Goal: Task Accomplishment & Management: Manage account settings

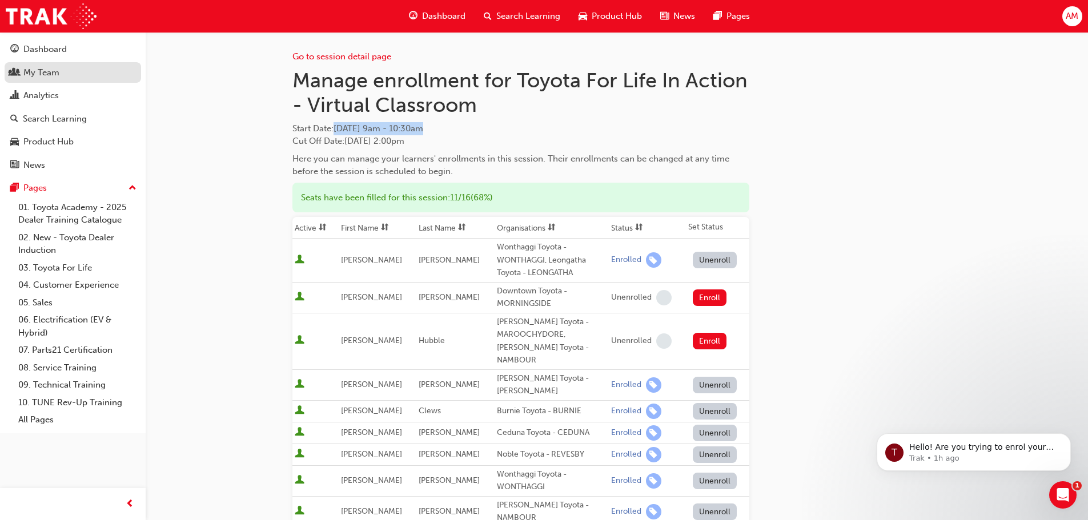
click at [53, 66] on div "My Team" at bounding box center [41, 72] width 36 height 13
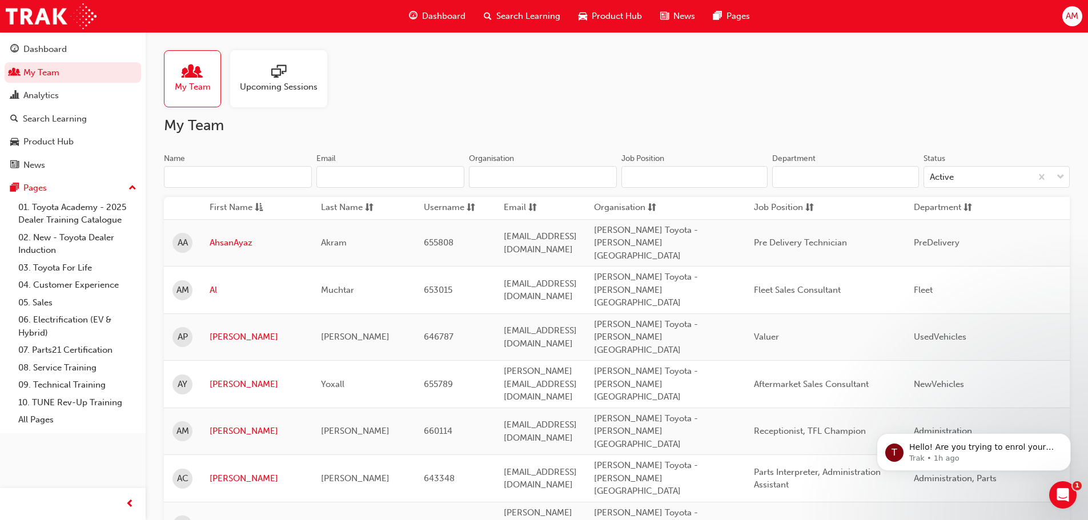
click at [226, 172] on input "Name" at bounding box center [238, 177] width 148 height 22
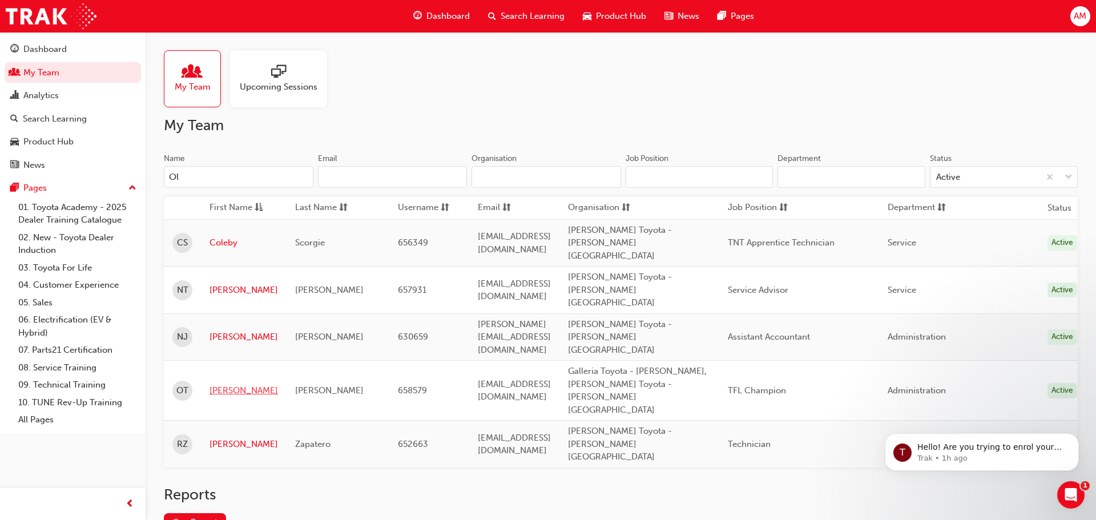
type input "Ol"
click at [226, 384] on link "[PERSON_NAME]" at bounding box center [244, 390] width 69 height 13
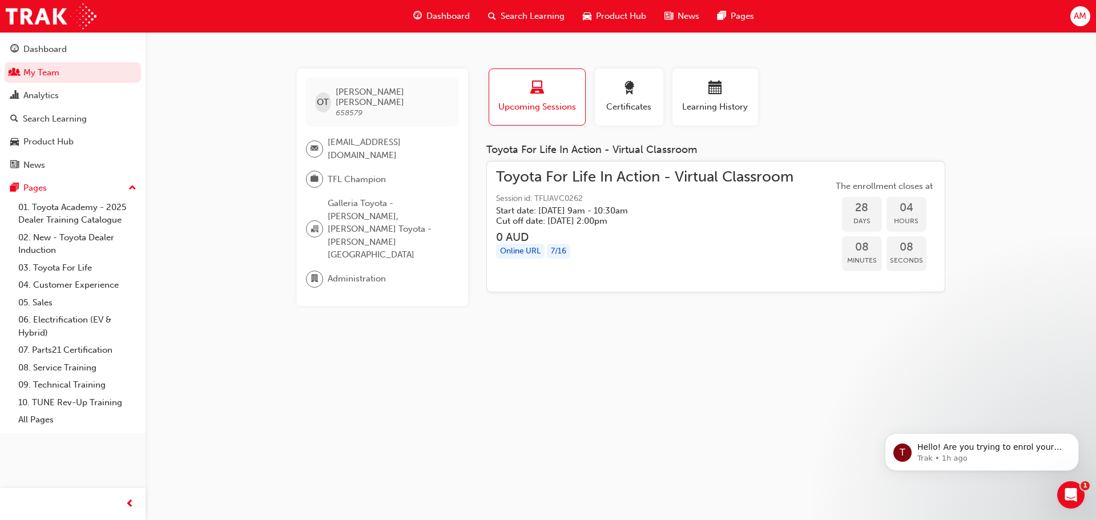
click at [574, 182] on span "Toyota For Life In Action - Virtual Classroom" at bounding box center [644, 177] width 297 height 13
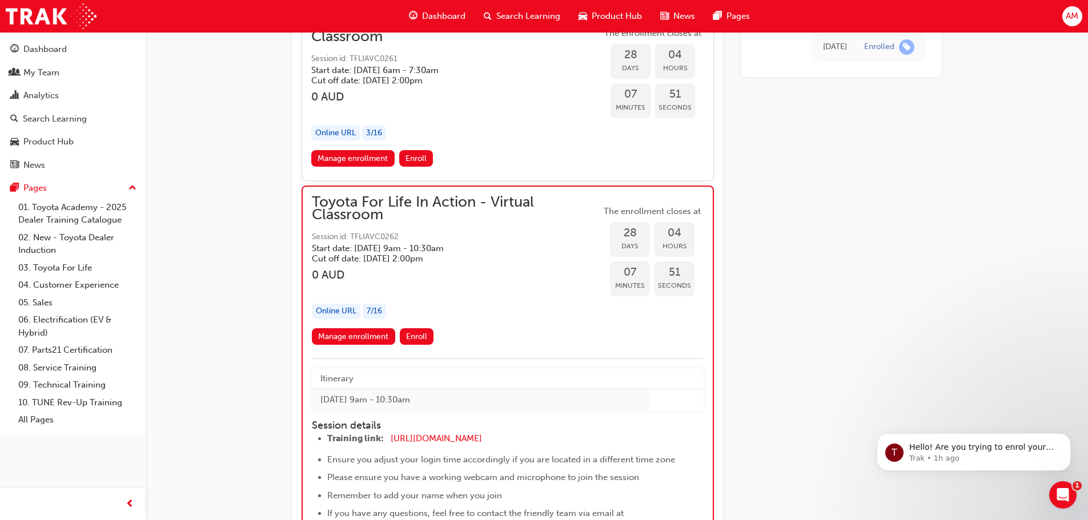
scroll to position [10782, 0]
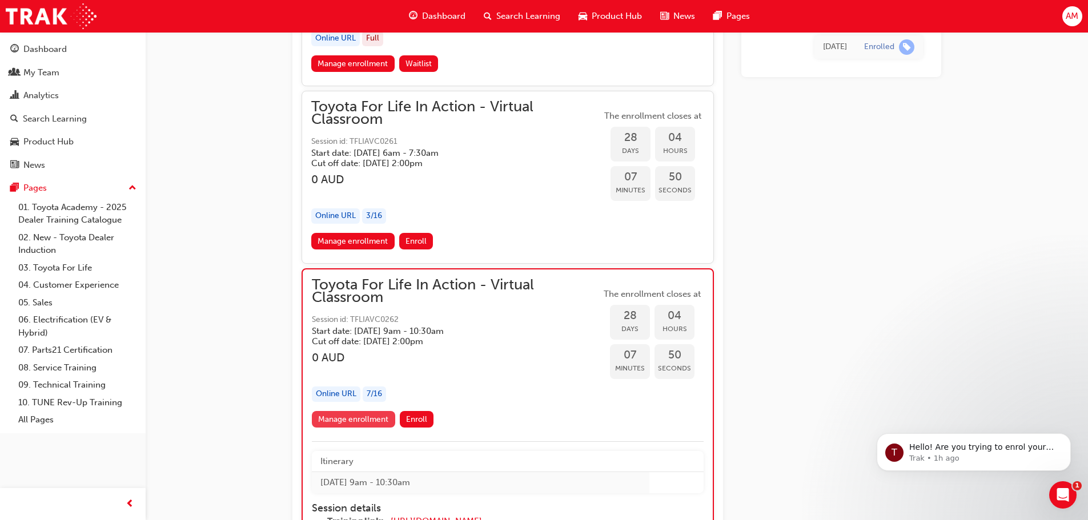
click at [359, 417] on link "Manage enrollment" at bounding box center [353, 419] width 83 height 17
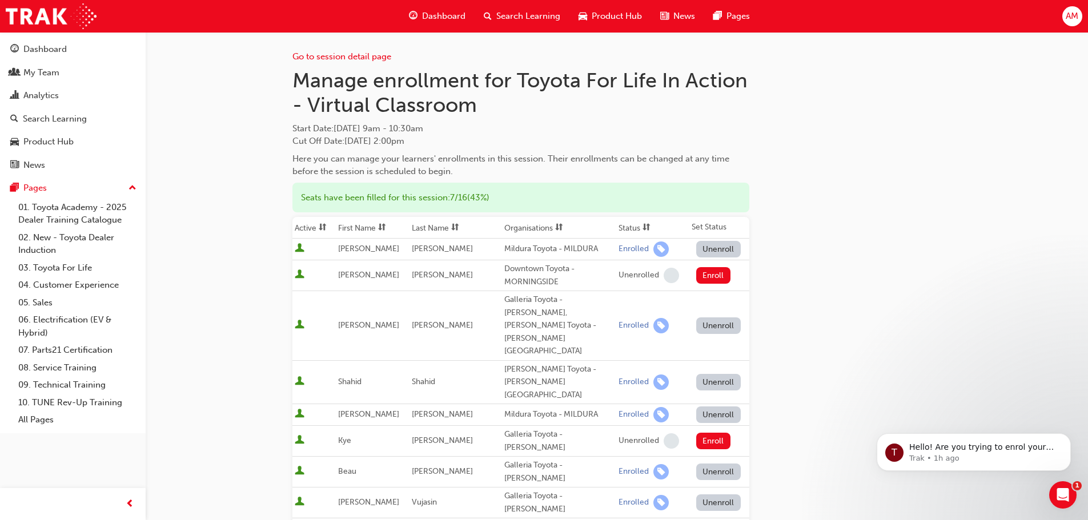
click at [716, 317] on button "Unenroll" at bounding box center [718, 325] width 45 height 17
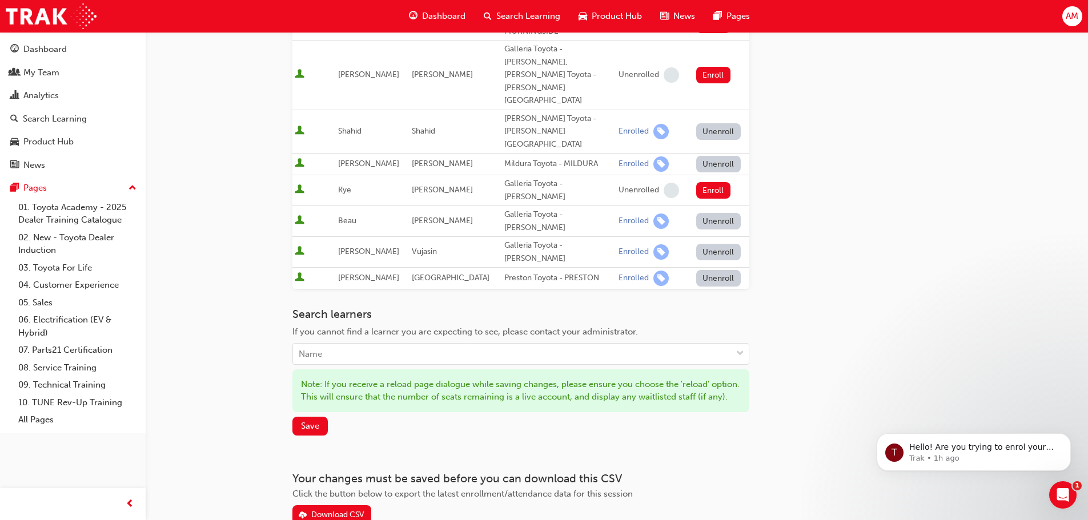
scroll to position [267, 0]
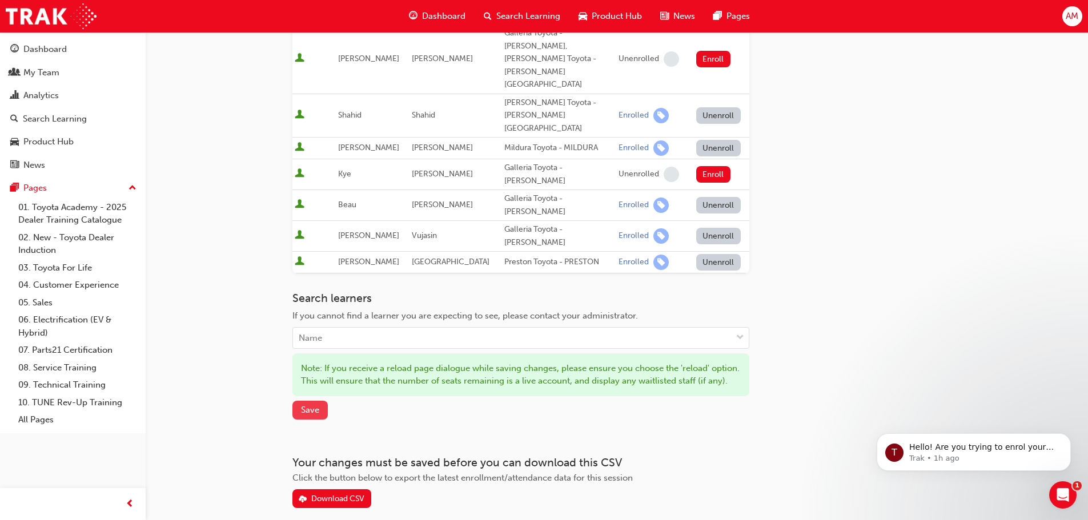
click at [315, 405] on span "Save" at bounding box center [310, 410] width 18 height 10
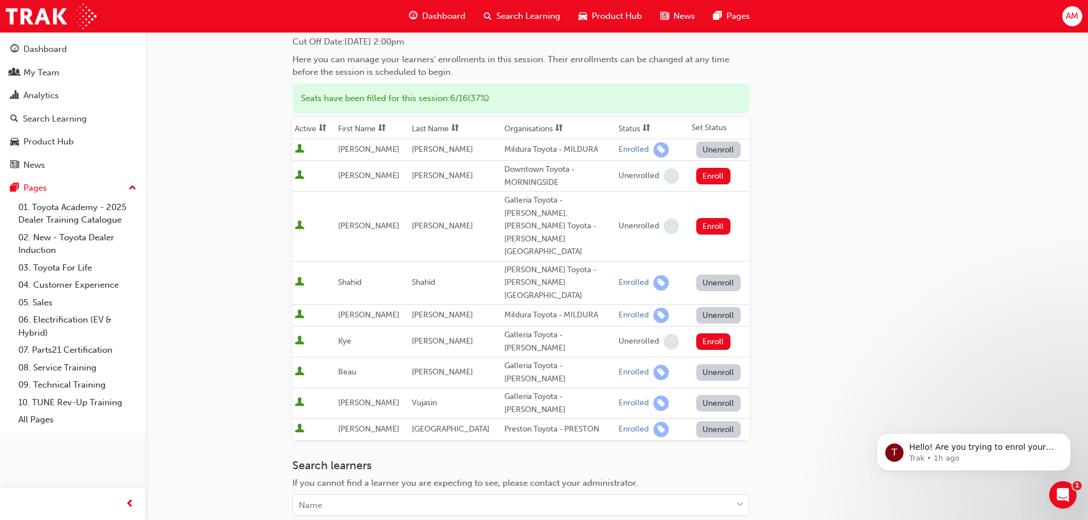
scroll to position [206, 0]
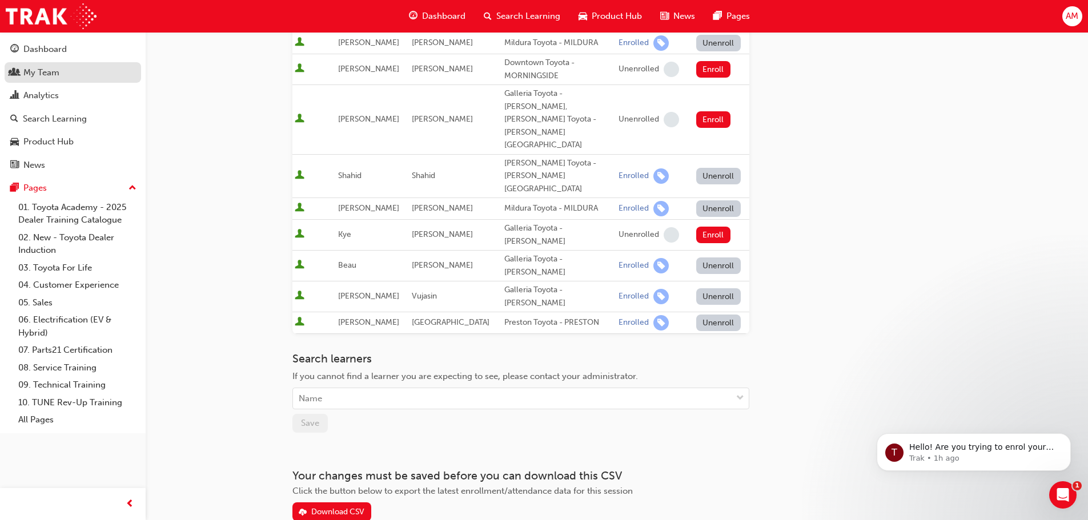
click at [71, 73] on div "My Team" at bounding box center [72, 73] width 125 height 14
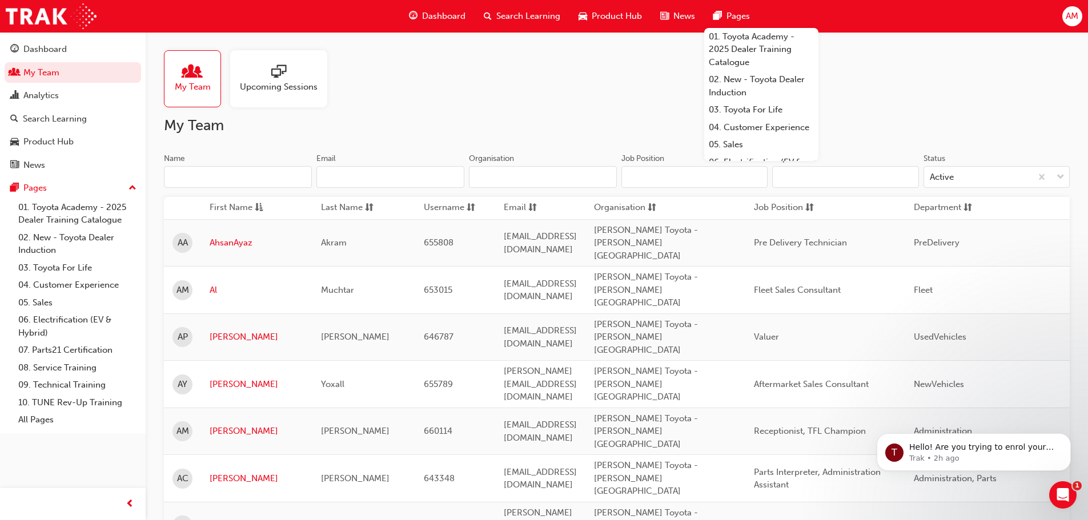
drag, startPoint x: 220, startPoint y: 174, endPoint x: 248, endPoint y: 174, distance: 28.0
click at [220, 174] on input "Name" at bounding box center [238, 177] width 148 height 22
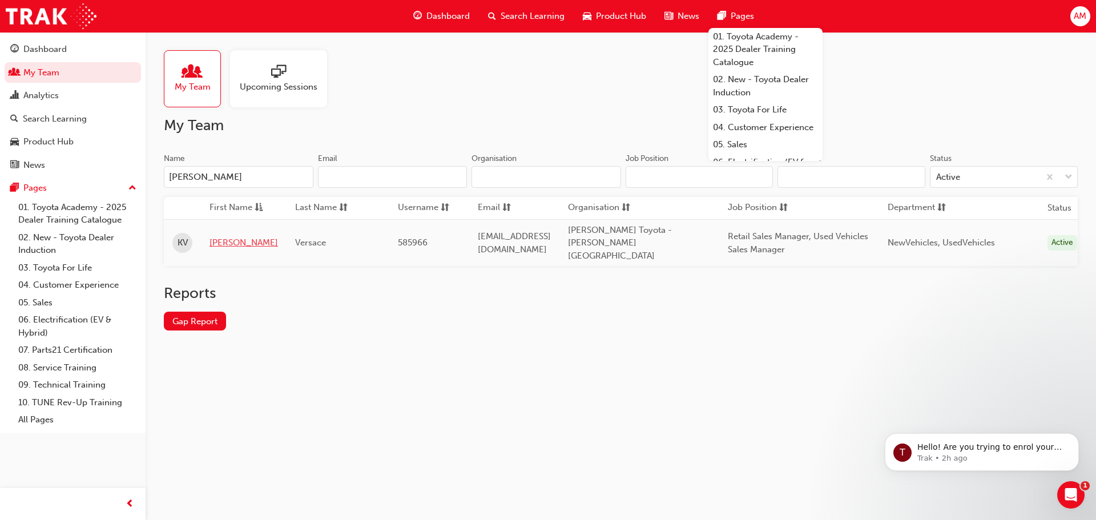
type input "[PERSON_NAME]"
click at [218, 238] on link "[PERSON_NAME]" at bounding box center [244, 242] width 69 height 13
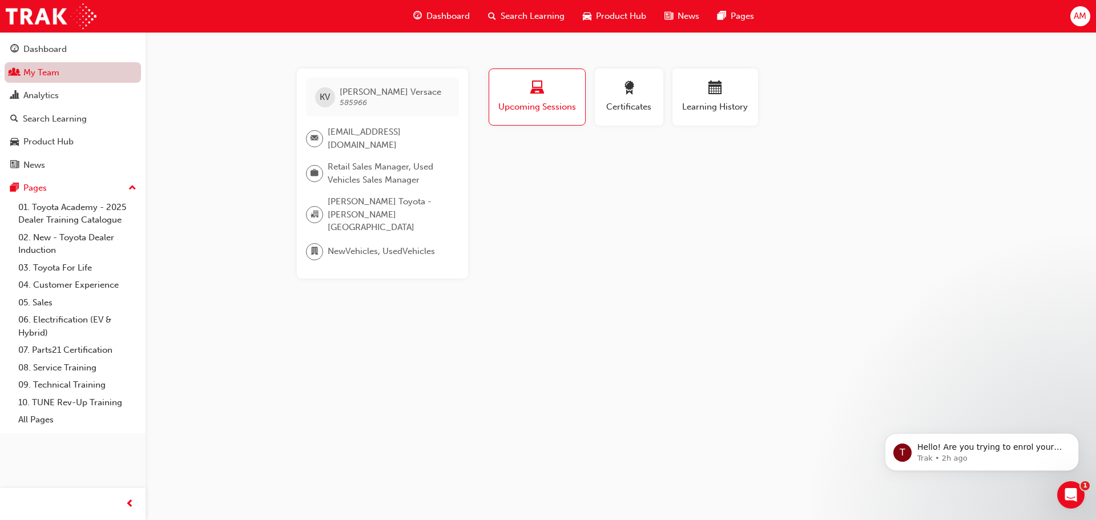
click at [84, 77] on link "My Team" at bounding box center [73, 72] width 136 height 21
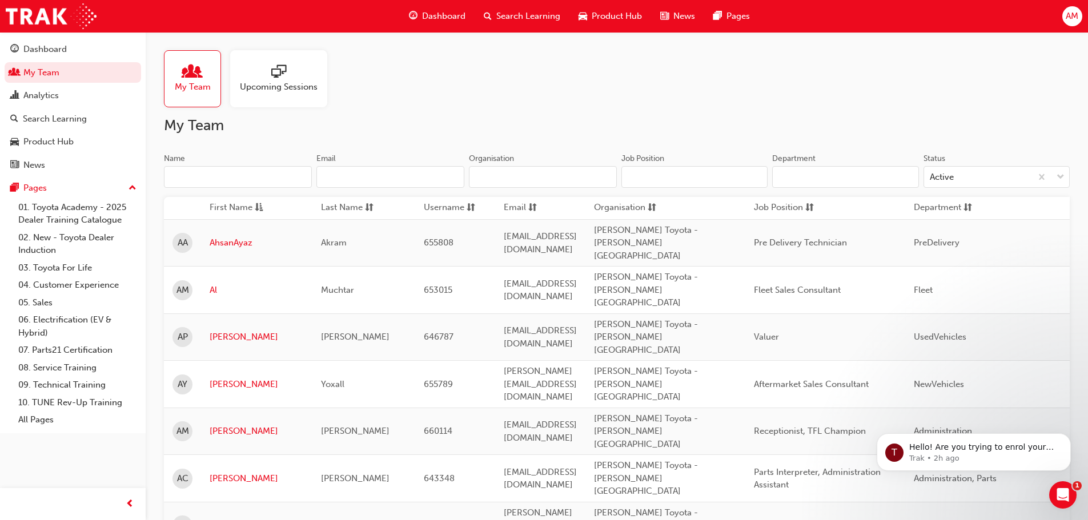
click at [227, 175] on input "Name" at bounding box center [238, 177] width 148 height 22
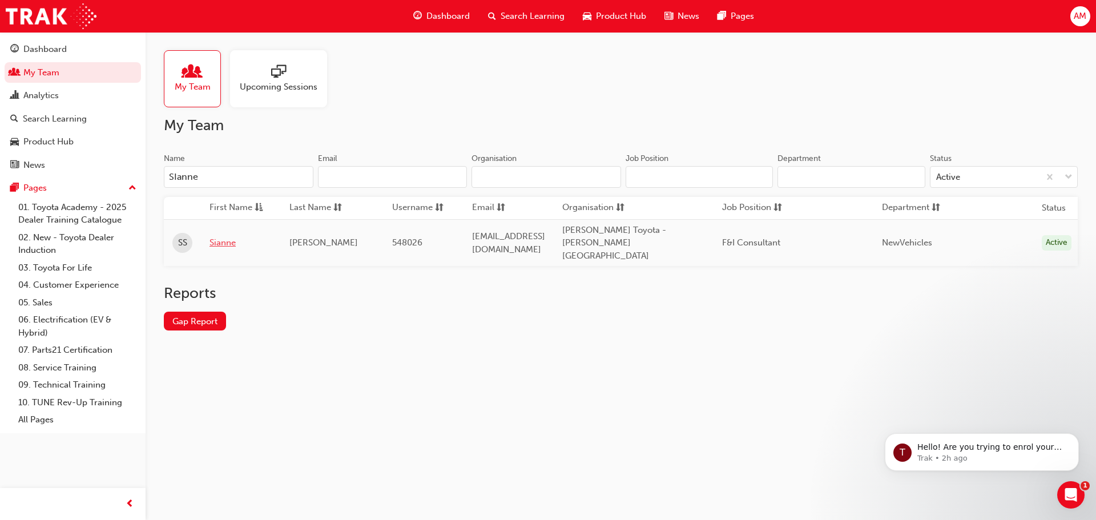
type input "SIanne"
click at [231, 238] on link "Sianne" at bounding box center [241, 242] width 63 height 13
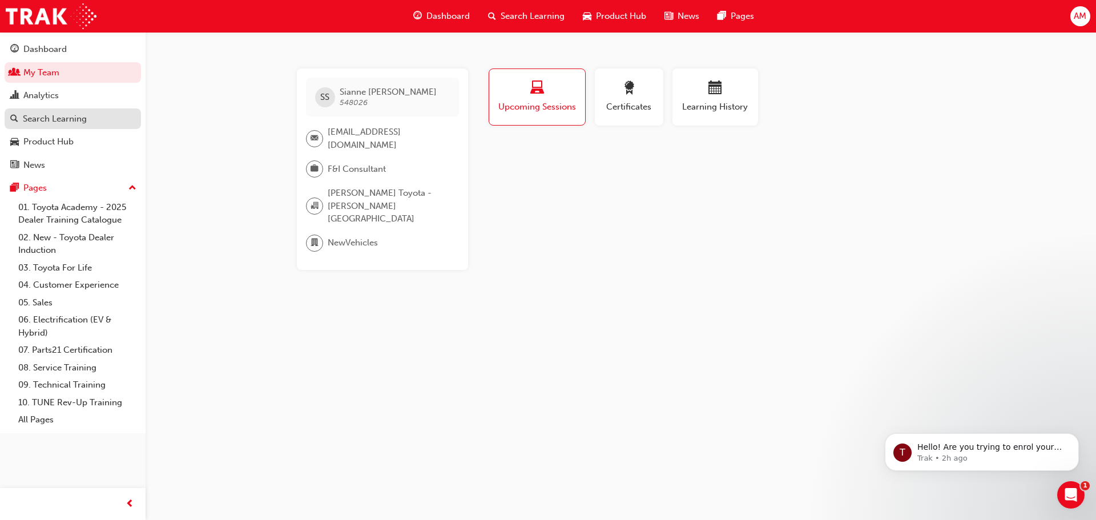
click at [91, 115] on div "Search Learning" at bounding box center [72, 119] width 125 height 14
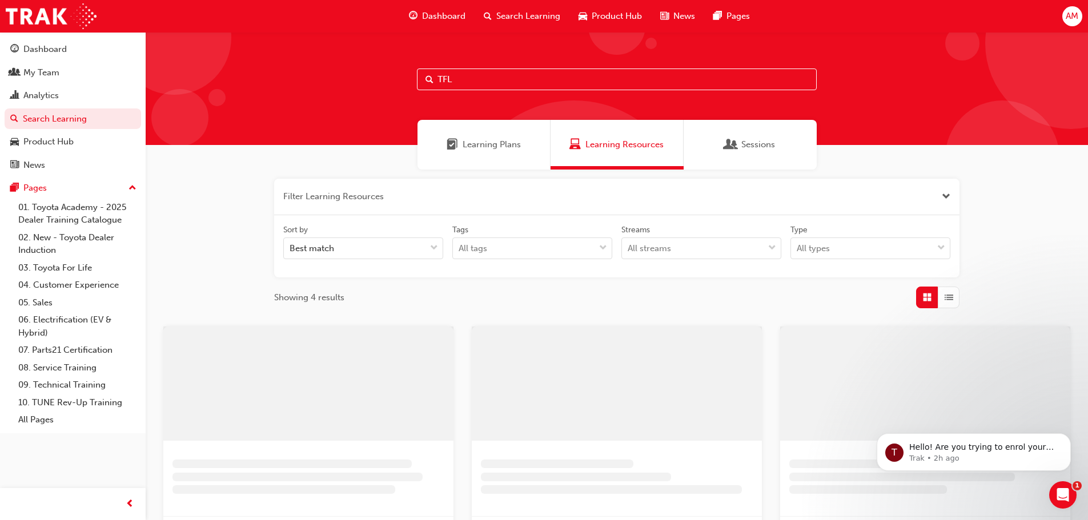
click at [525, 78] on input "TFL" at bounding box center [617, 80] width 400 height 22
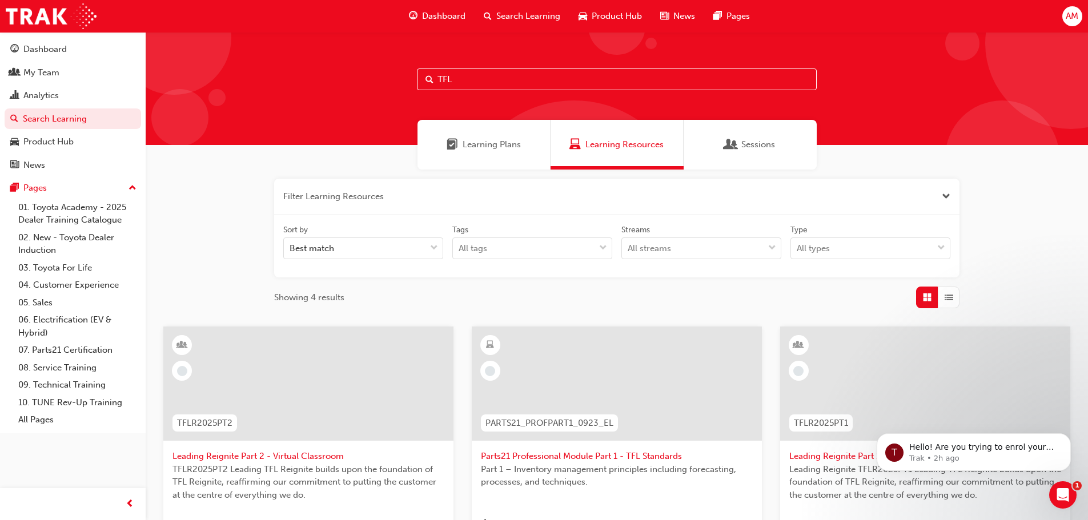
click at [526, 79] on input "TFL" at bounding box center [617, 80] width 400 height 22
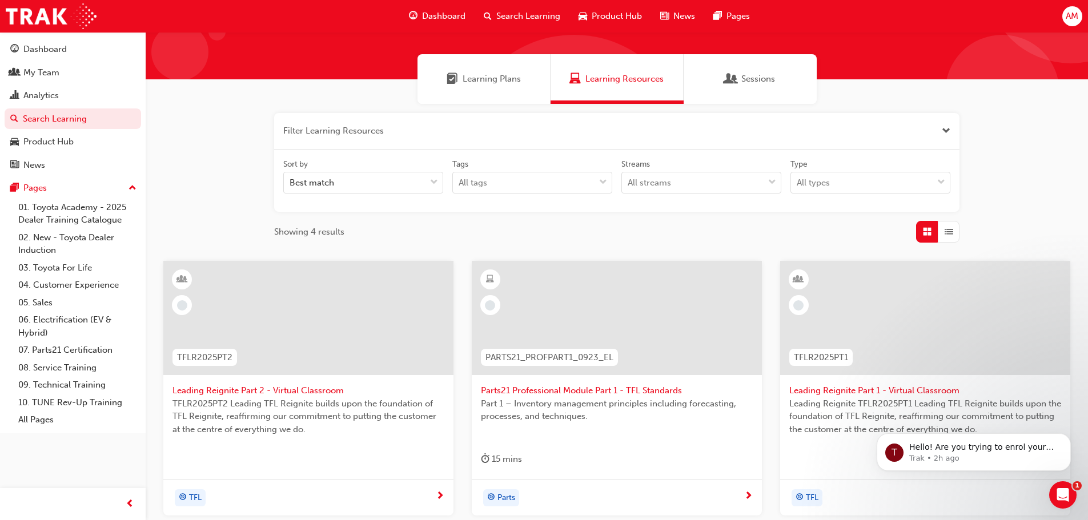
scroll to position [444, 0]
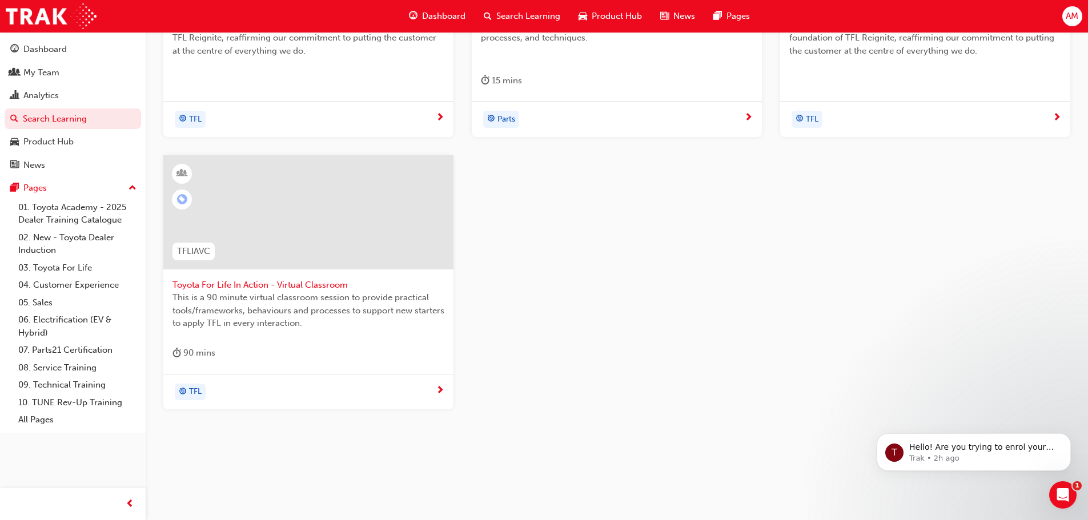
click at [273, 279] on span "Toyota For Life In Action - Virtual Classroom" at bounding box center [308, 285] width 272 height 13
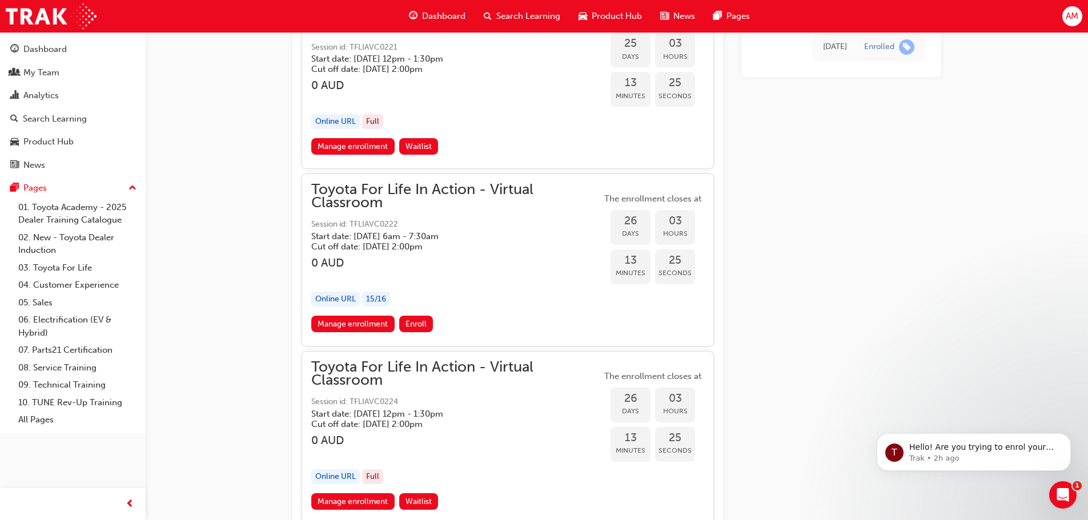
scroll to position [9926, 0]
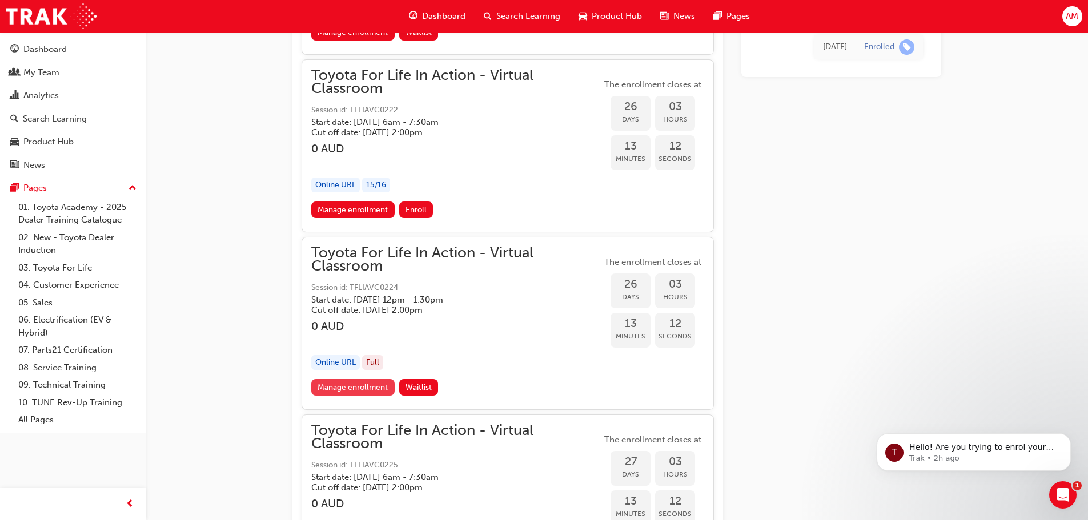
click at [341, 385] on link "Manage enrollment" at bounding box center [352, 387] width 83 height 17
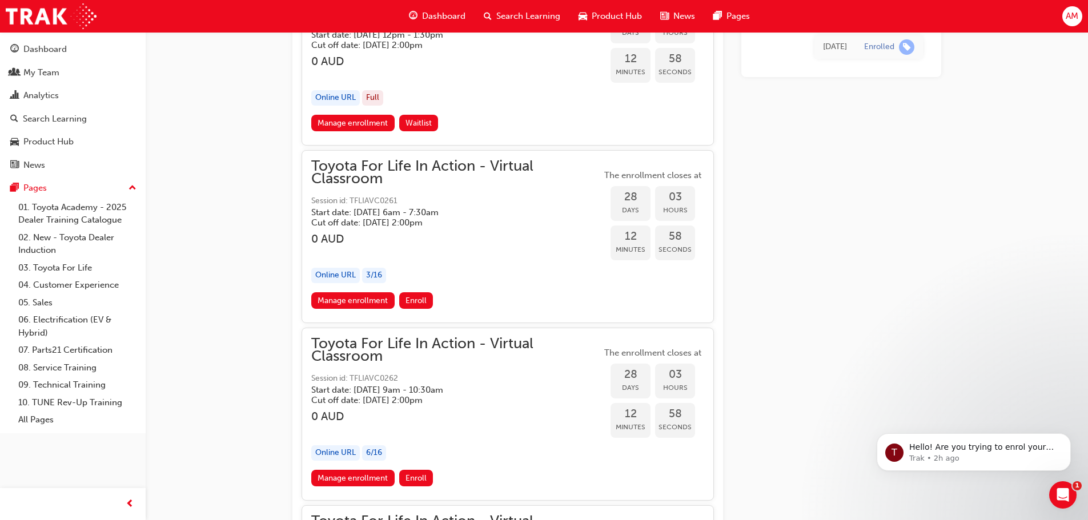
scroll to position [10725, 0]
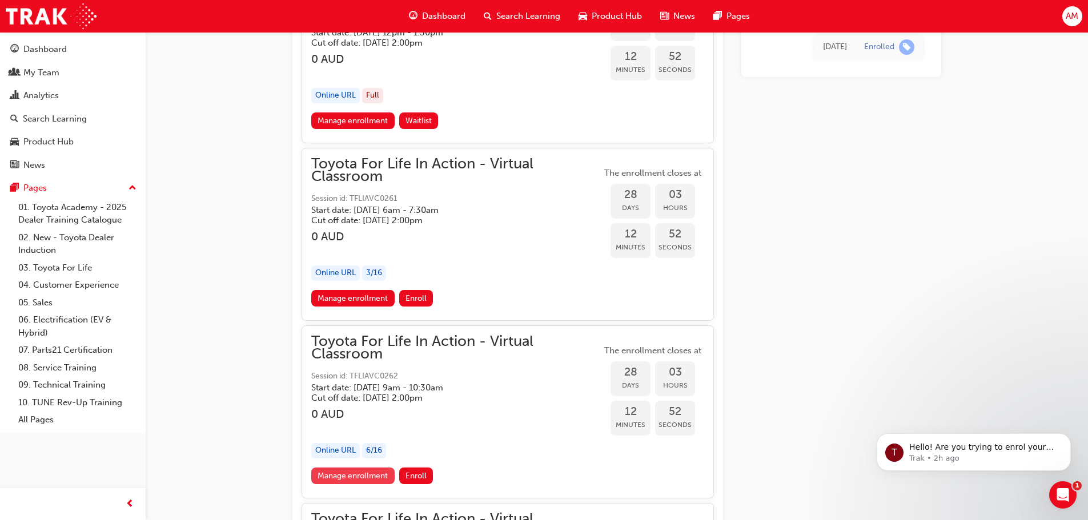
click at [368, 475] on link "Manage enrollment" at bounding box center [352, 476] width 83 height 17
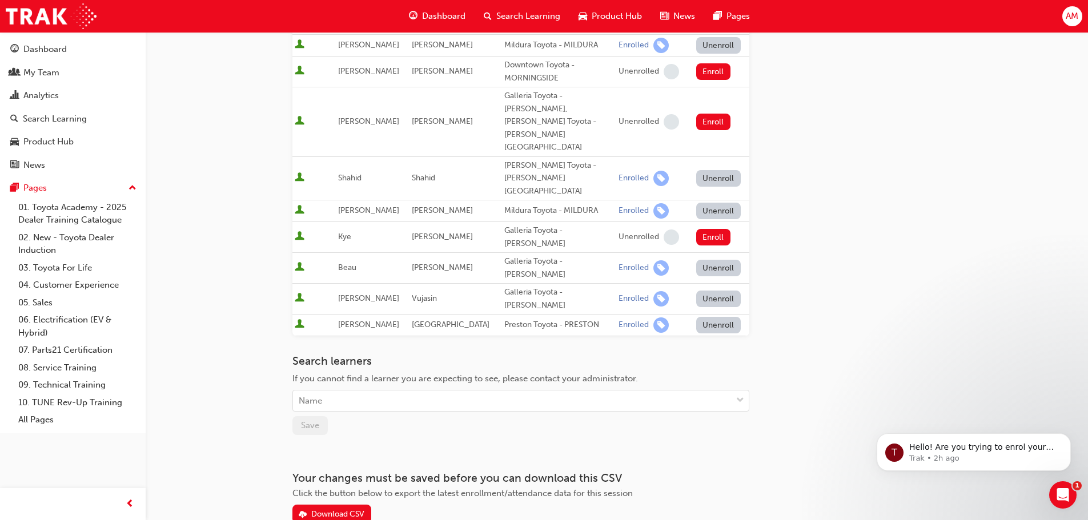
scroll to position [206, 0]
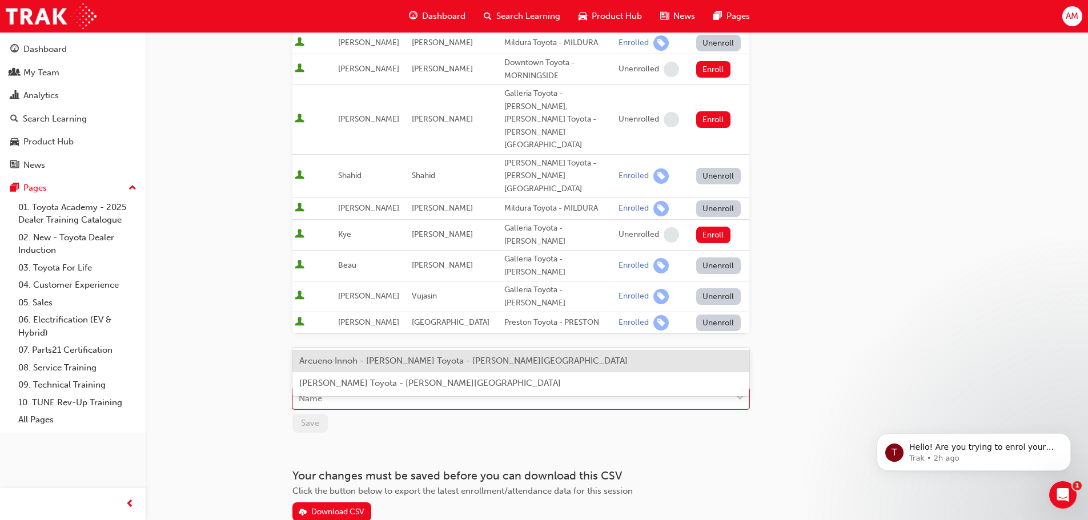
click at [349, 389] on div "Name" at bounding box center [512, 399] width 438 height 20
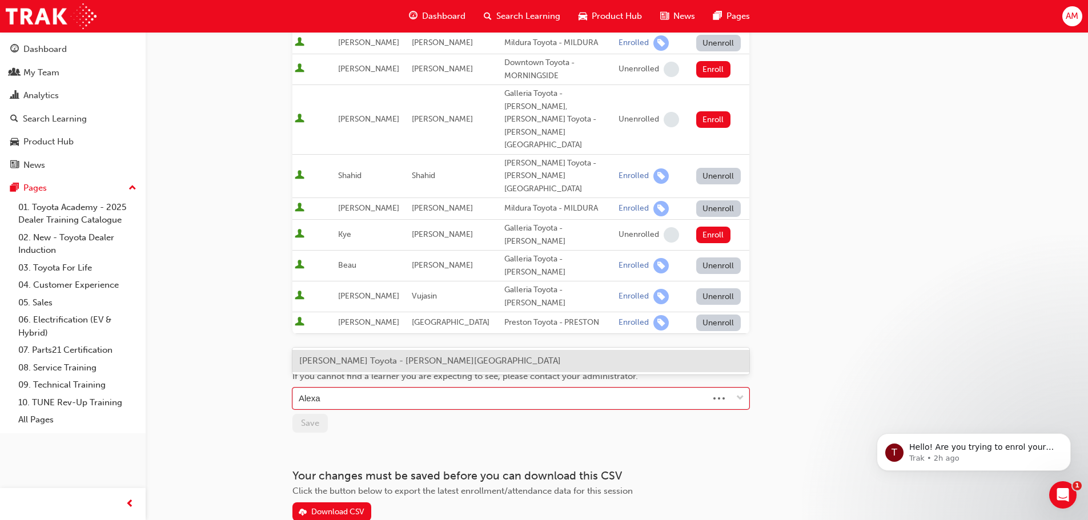
type input "Alexan"
click at [355, 360] on span "[PERSON_NAME] Toyota - [PERSON_NAME][GEOGRAPHIC_DATA]" at bounding box center [429, 361] width 261 height 10
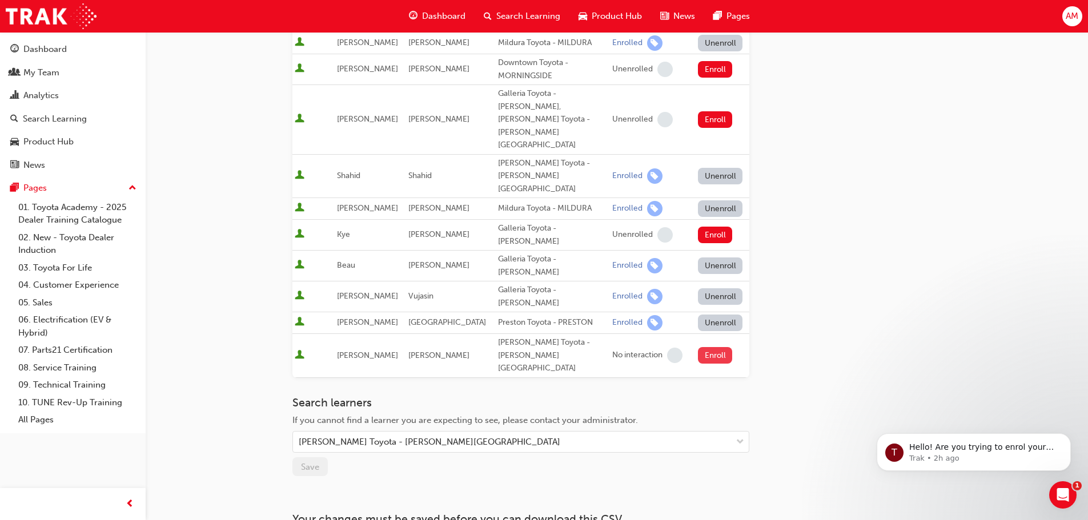
click at [717, 347] on button "Enroll" at bounding box center [715, 355] width 34 height 17
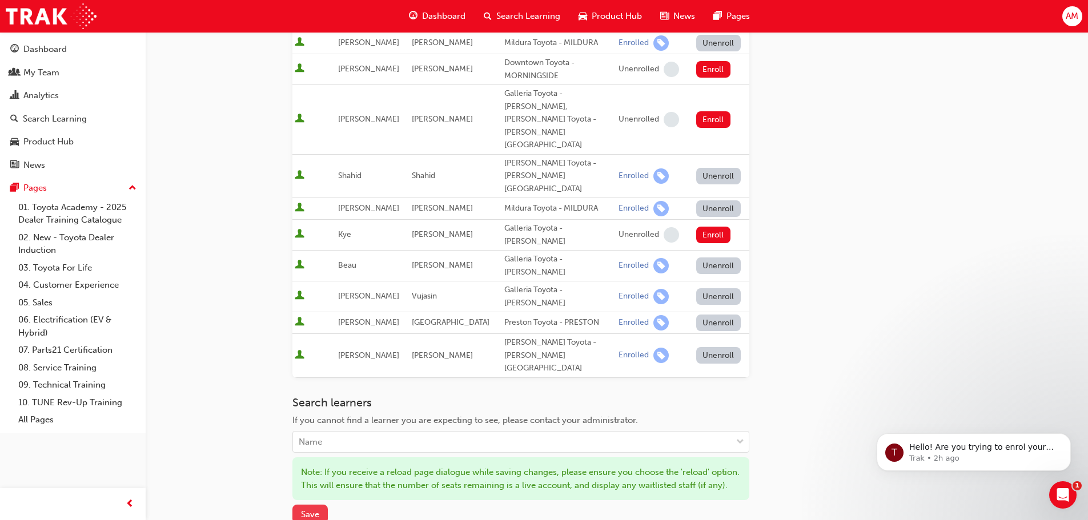
click at [308, 509] on span "Save" at bounding box center [310, 514] width 18 height 10
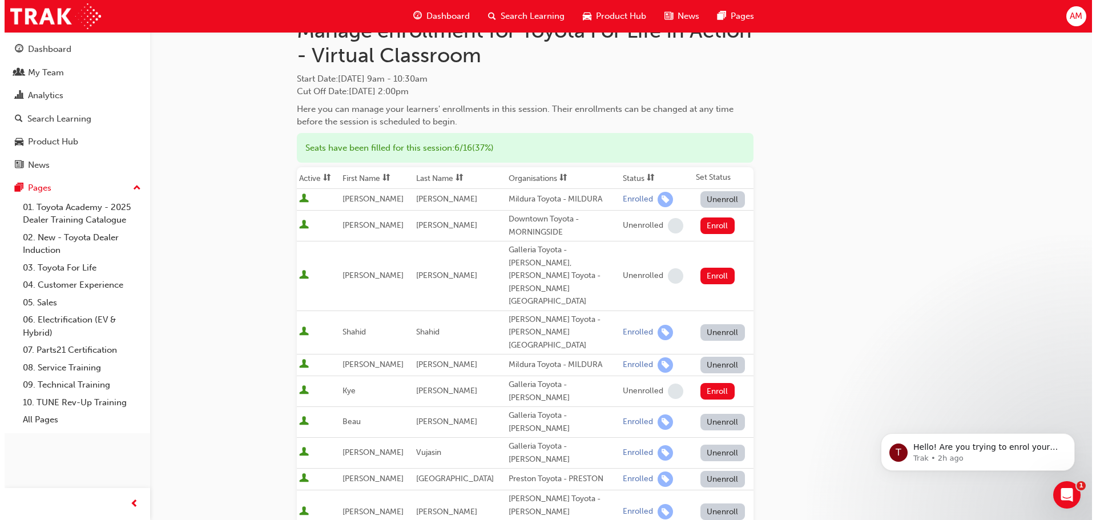
scroll to position [0, 0]
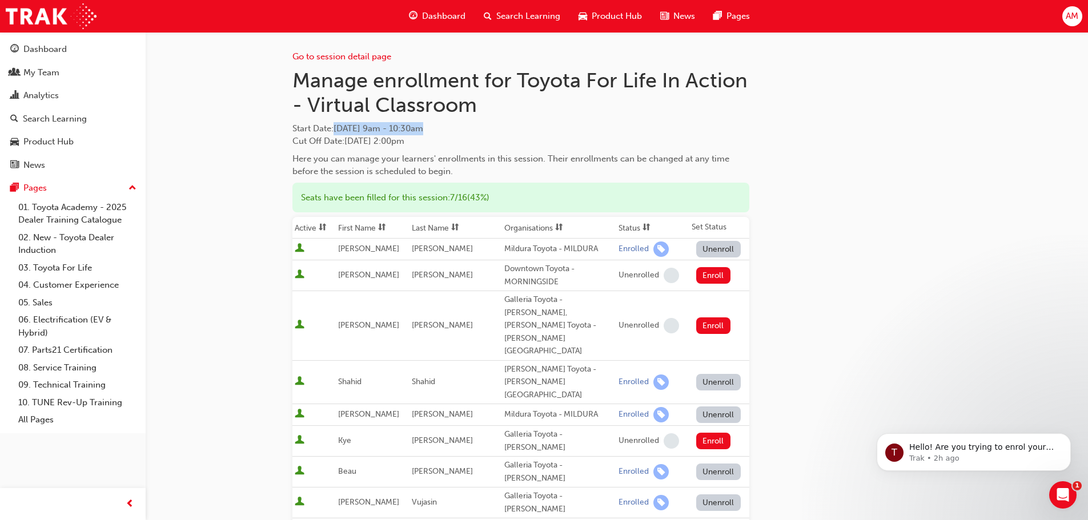
drag, startPoint x: 453, startPoint y: 127, endPoint x: 338, endPoint y: 132, distance: 114.9
click at [338, 131] on span "Start Date : [DATE] 9am - 10:30am" at bounding box center [520, 128] width 457 height 13
copy span "[DATE] 9am - 10:30am"
click at [512, 105] on h1 "Manage enrollment for Toyota For Life In Action - Virtual Classroom" at bounding box center [520, 93] width 457 height 50
drag, startPoint x: 505, startPoint y: 122, endPoint x: 335, endPoint y: 131, distance: 169.8
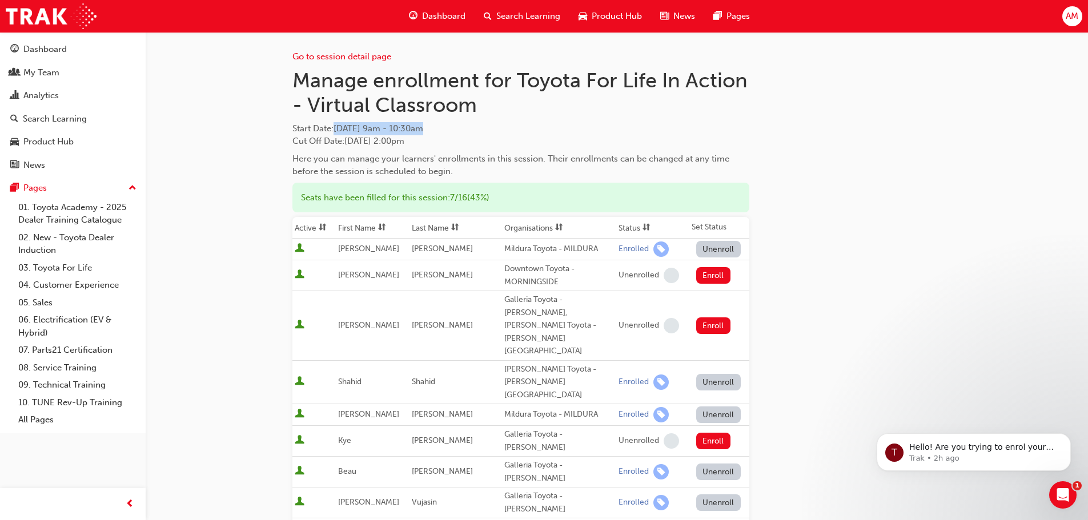
click at [335, 131] on span "Start Date : [DATE] 9am - 10:30am" at bounding box center [520, 128] width 457 height 13
copy span "[DATE] 9am - 10:30am"
click at [79, 69] on div "My Team" at bounding box center [72, 73] width 125 height 14
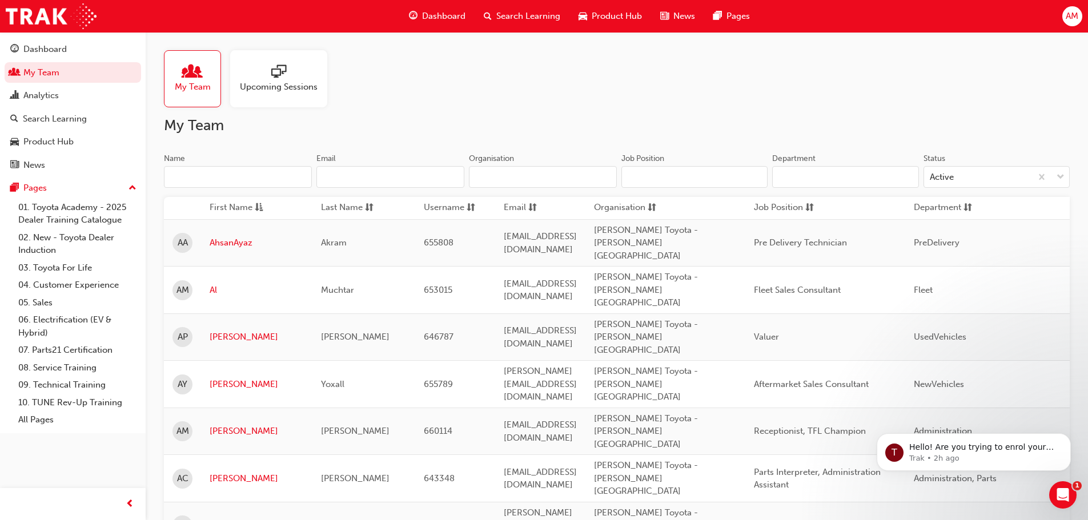
click at [268, 175] on input "Name" at bounding box center [238, 177] width 148 height 22
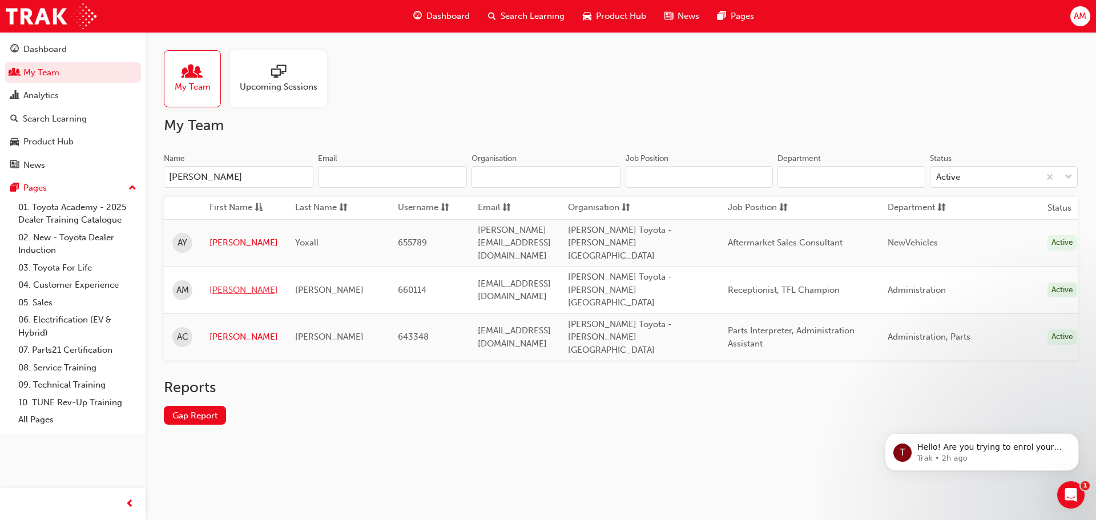
type input "[PERSON_NAME]"
click at [220, 284] on link "[PERSON_NAME]" at bounding box center [244, 290] width 69 height 13
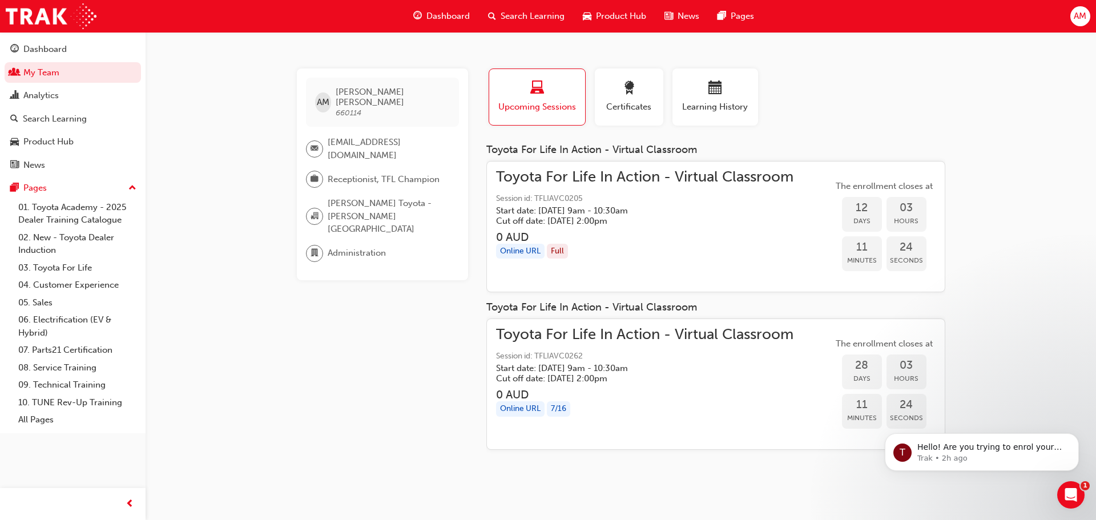
click at [612, 178] on span "Toyota For Life In Action - Virtual Classroom" at bounding box center [644, 177] width 297 height 13
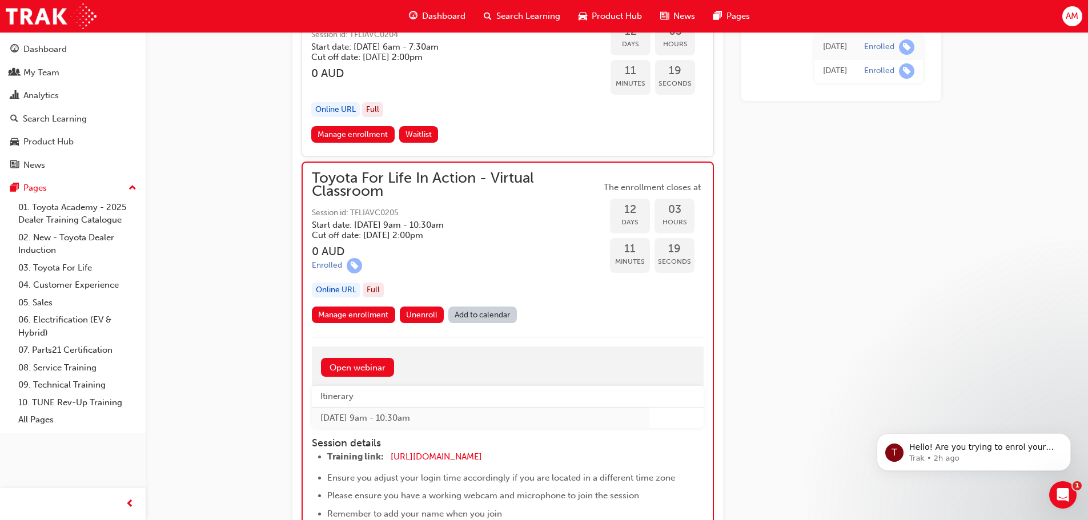
scroll to position [4673, 0]
click at [363, 312] on link "Manage enrollment" at bounding box center [353, 315] width 83 height 17
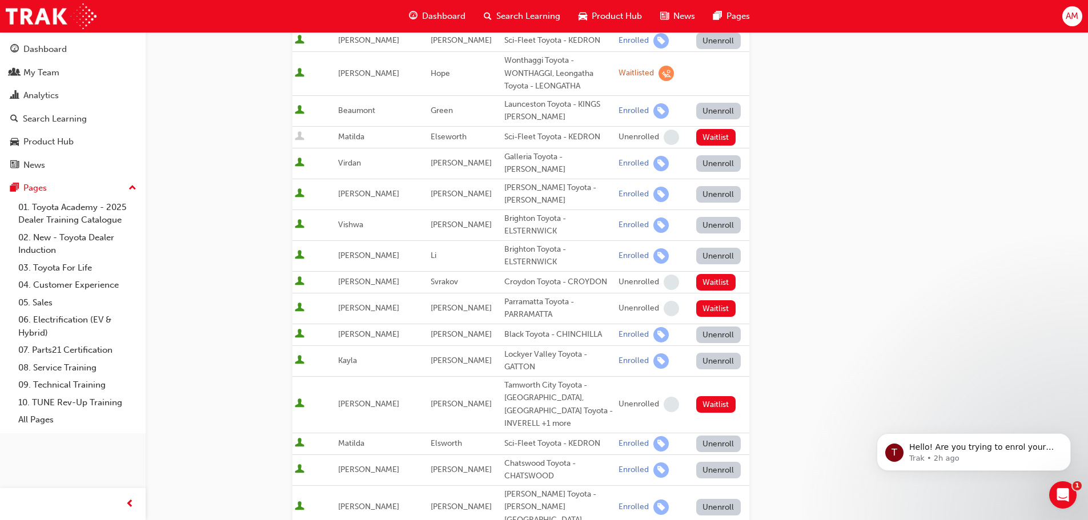
scroll to position [219, 0]
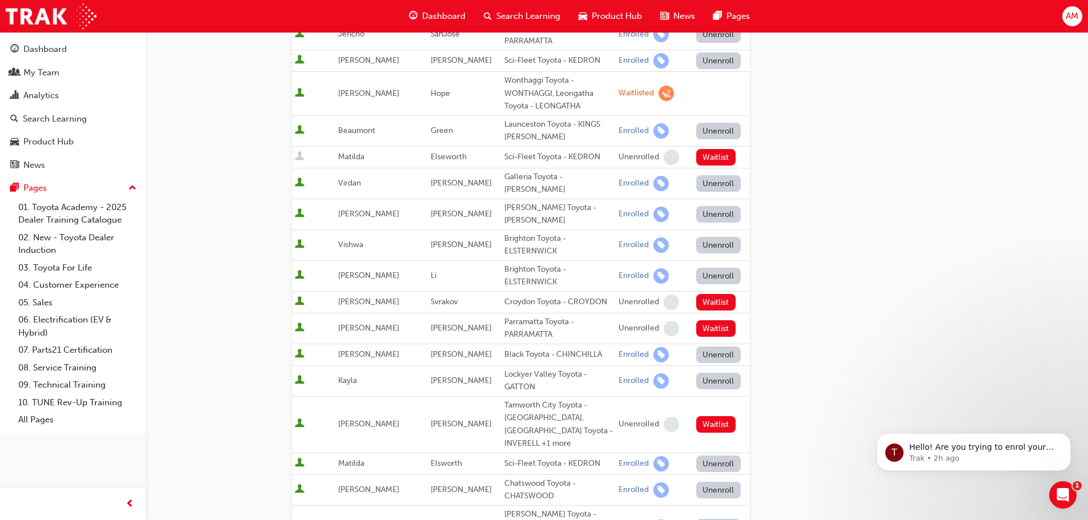
click at [709, 519] on button "Unenroll" at bounding box center [718, 527] width 45 height 17
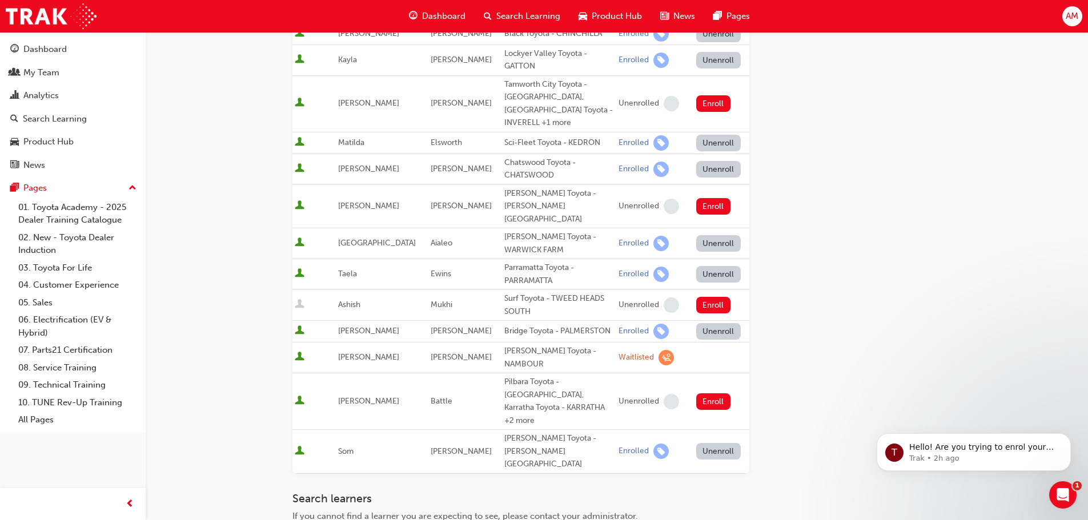
scroll to position [736, 0]
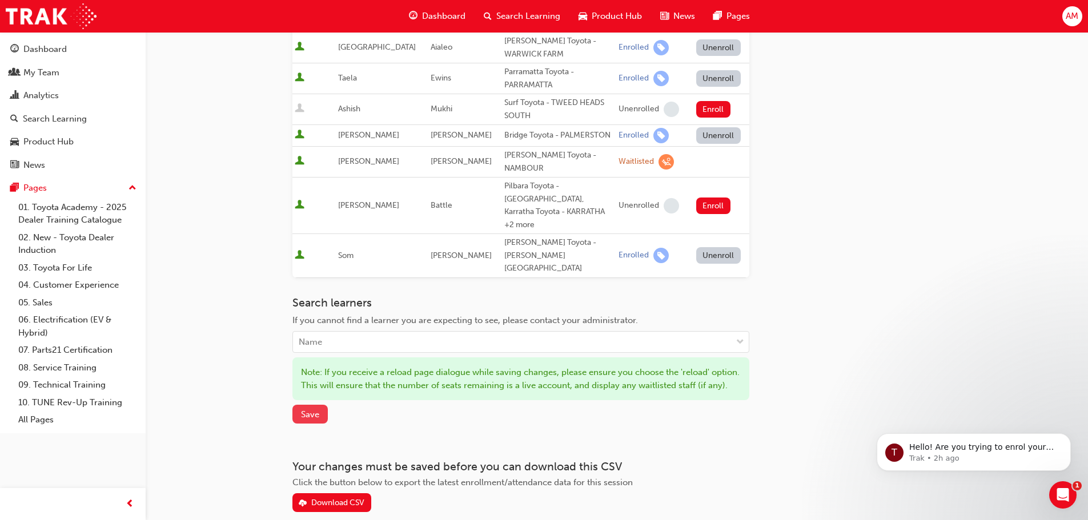
click at [304, 409] on span "Save" at bounding box center [310, 414] width 18 height 10
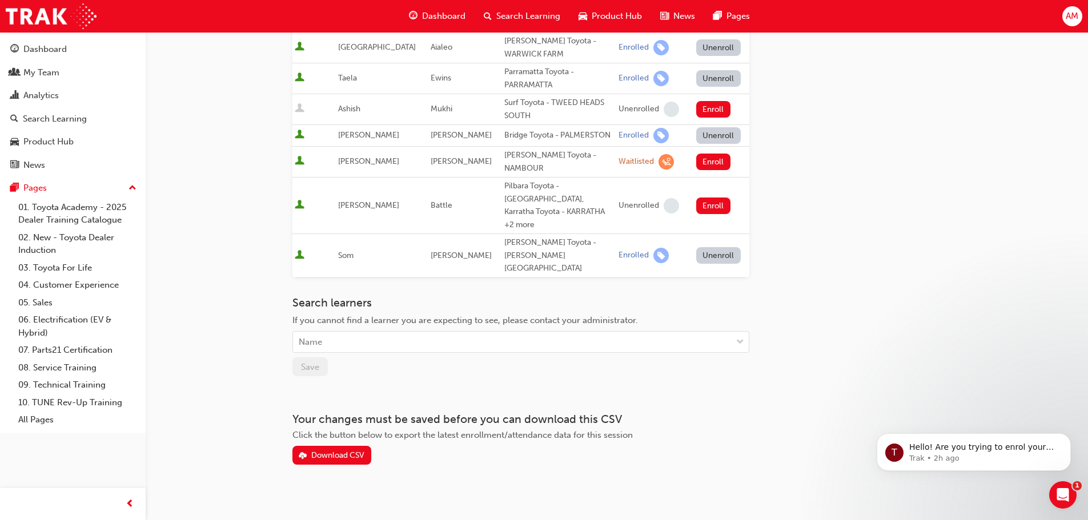
scroll to position [676, 0]
